Goal: Navigation & Orientation: Find specific page/section

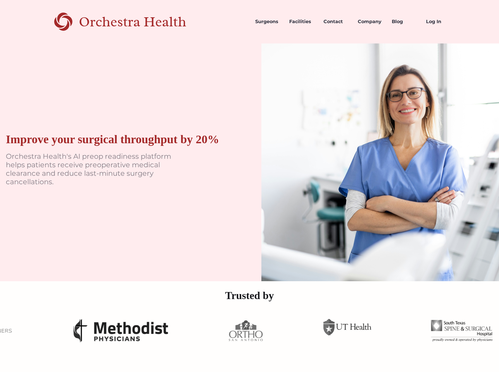
click at [101, 194] on div "Improve your surgical throughput by 20% Orchestra Health's AI preop readiness p…" at bounding box center [119, 162] width 238 height 238
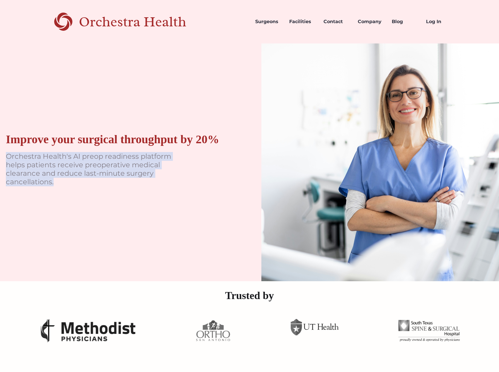
drag, startPoint x: 36, startPoint y: 168, endPoint x: 58, endPoint y: 187, distance: 28.7
click at [57, 187] on div "Improve your surgical throughput by 20% Orchestra Health's AI preop readiness p…" at bounding box center [119, 162] width 238 height 238
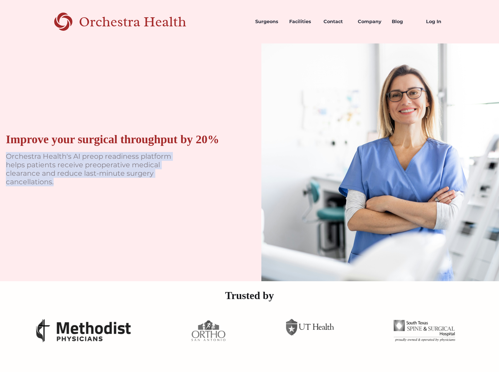
click at [88, 201] on div "Improve your surgical throughput by 20% Orchestra Health's AI preop readiness p…" at bounding box center [119, 162] width 238 height 238
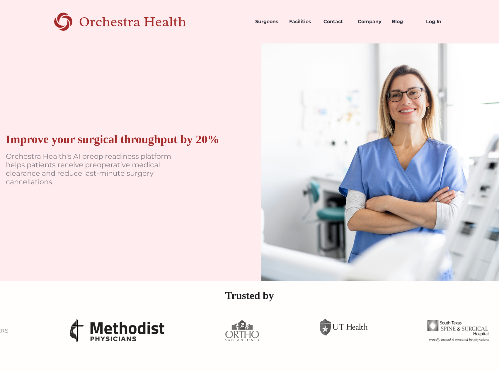
click at [88, 211] on div "Improve your surgical throughput by 20% Orchestra Health's AI preop readiness p…" at bounding box center [119, 162] width 238 height 238
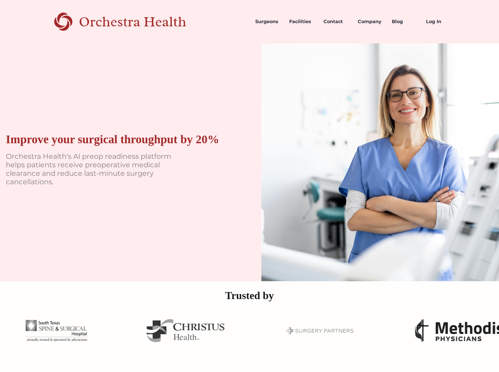
click at [116, 16] on div "Orchestra Health" at bounding box center [143, 22] width 128 height 12
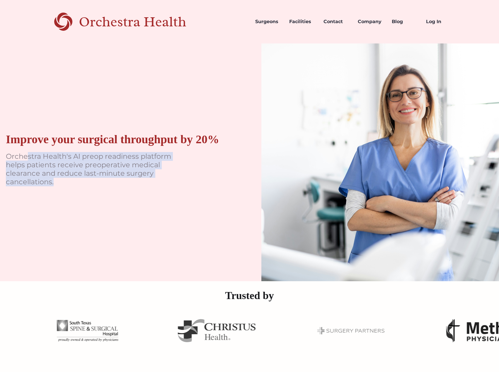
drag, startPoint x: 58, startPoint y: 162, endPoint x: 87, endPoint y: 192, distance: 42.1
click at [80, 192] on div "Improve your surgical throughput by 20% Orchestra Health's AI preop readiness p…" at bounding box center [119, 162] width 238 height 238
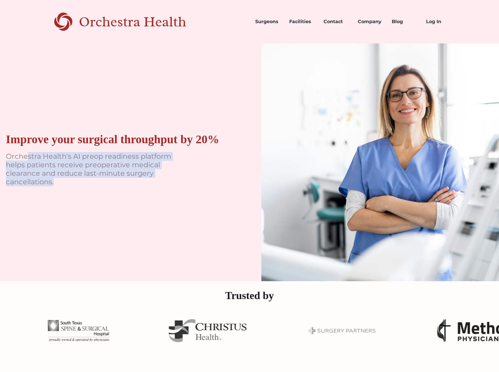
scroll to position [264, 0]
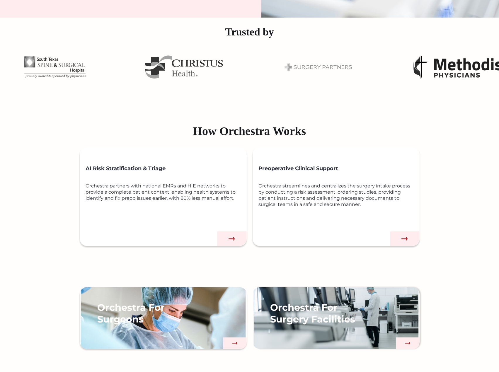
click at [163, 194] on div "Orchestra partners with national EMRs and HIE networks to provide a complete pa…" at bounding box center [166, 205] width 161 height 44
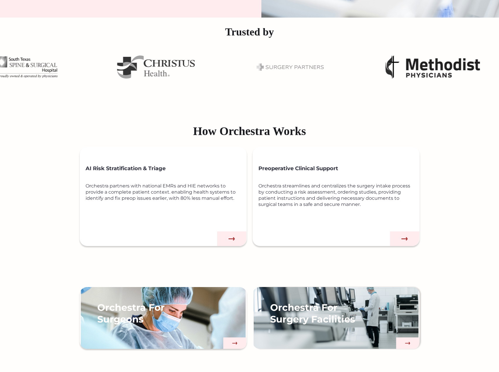
click at [238, 240] on img at bounding box center [231, 239] width 29 height 15
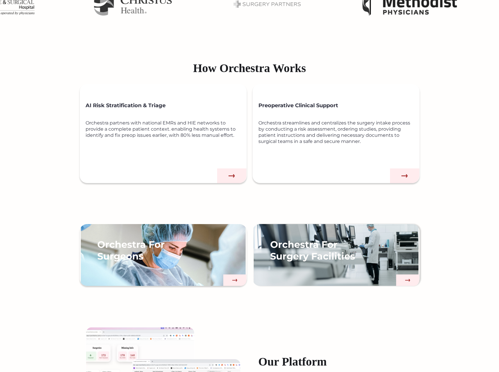
scroll to position [411, 0]
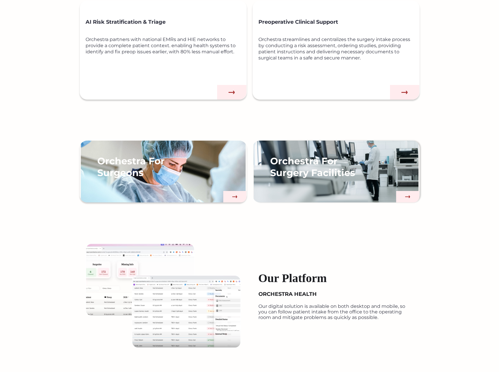
click at [347, 181] on div "Orchestra For Surgery Facilities" at bounding box center [336, 178] width 167 height 50
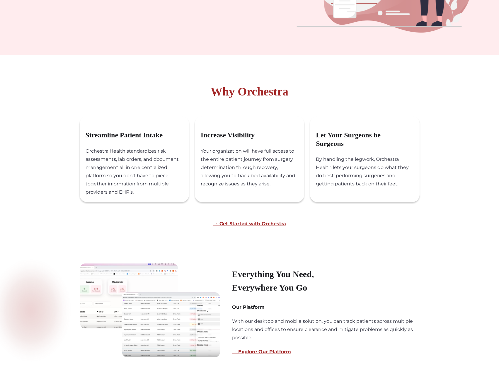
scroll to position [88, 0]
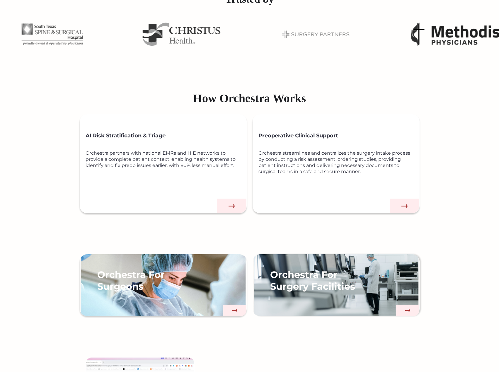
scroll to position [293, 0]
